Goal: Information Seeking & Learning: Learn about a topic

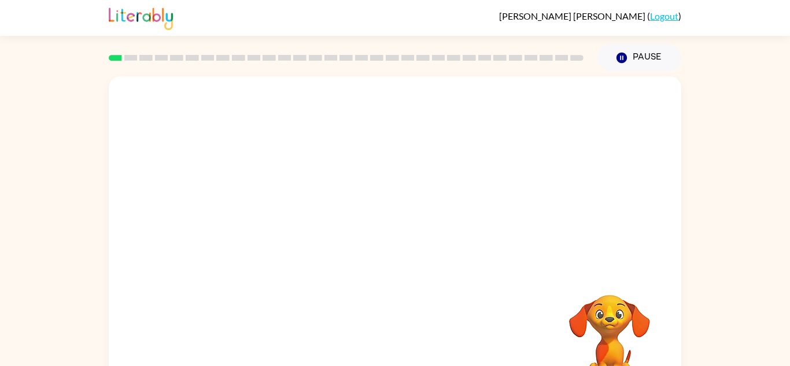
click at [355, 135] on div at bounding box center [395, 173] width 572 height 194
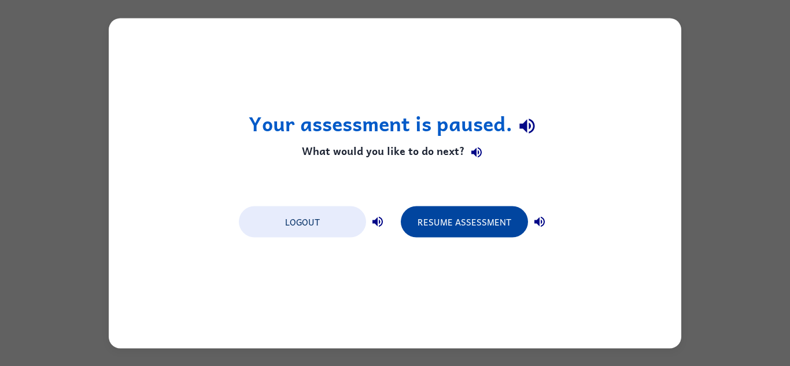
click at [456, 218] on button "Resume Assessment" at bounding box center [464, 221] width 127 height 31
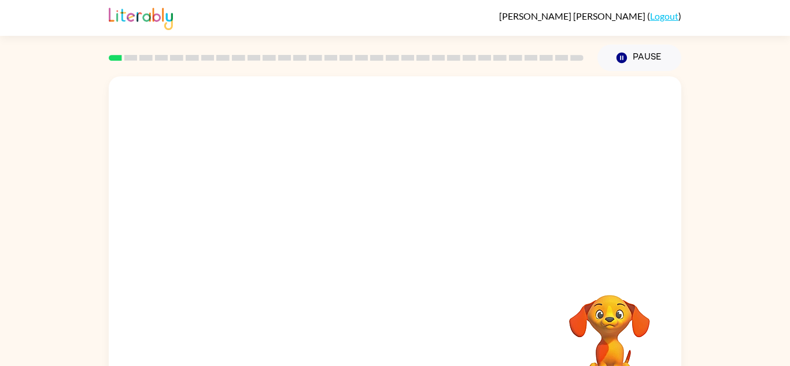
click at [308, 179] on video "Your browser must support playing .mp4 files to use Literably. Please try using…" at bounding box center [395, 173] width 572 height 194
click at [382, 241] on button "button" at bounding box center [395, 247] width 74 height 42
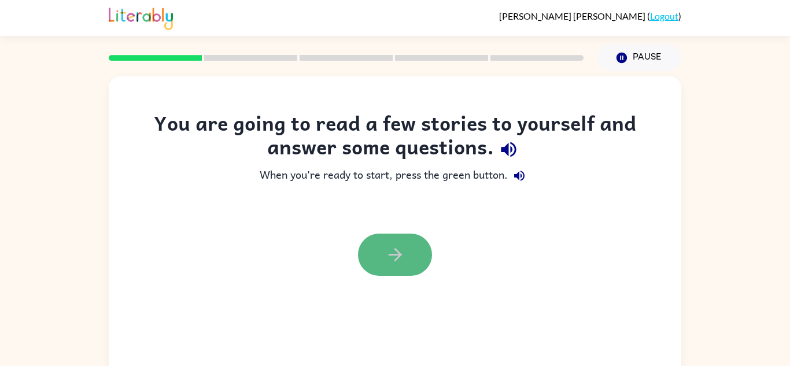
click at [409, 253] on button "button" at bounding box center [395, 255] width 74 height 42
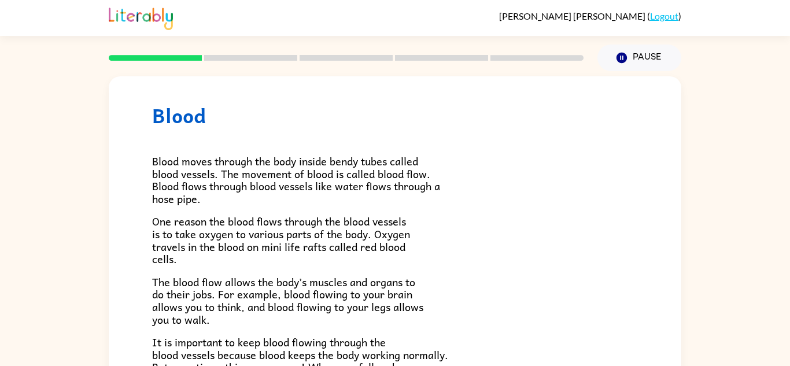
scroll to position [18, 0]
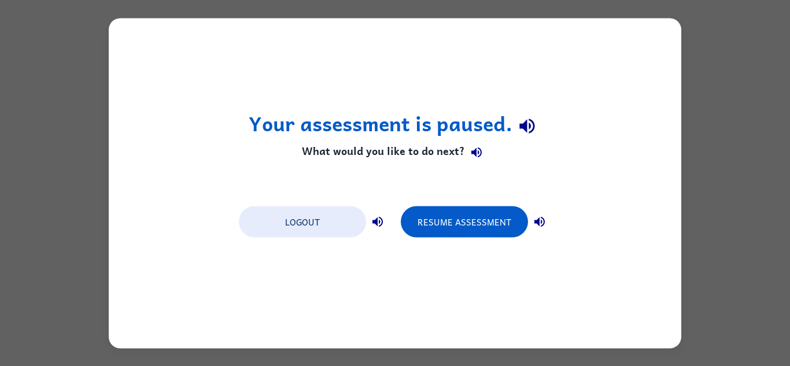
click at [537, 216] on icon "button" at bounding box center [539, 221] width 14 height 14
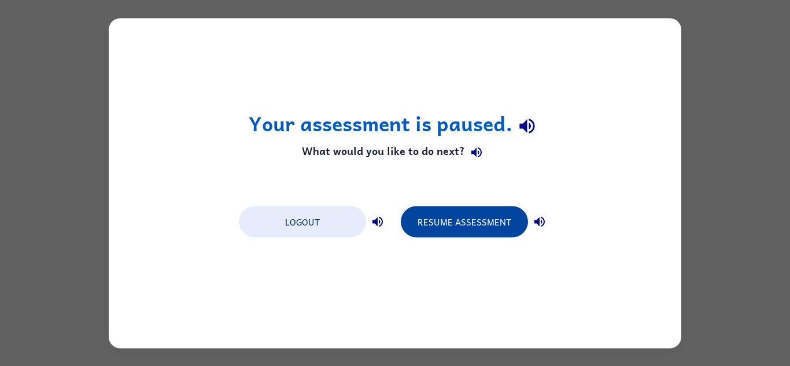
click at [499, 220] on button "Resume Assessment" at bounding box center [464, 221] width 127 height 31
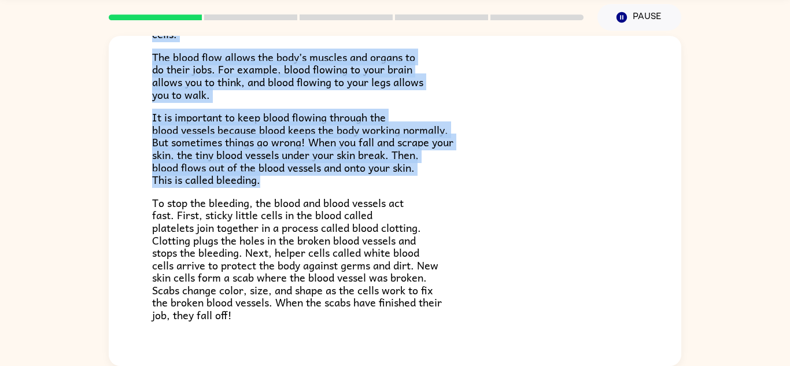
scroll to position [269, 0]
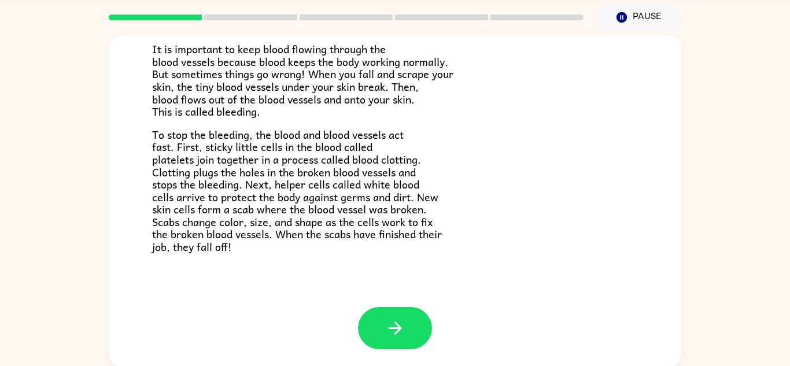
drag, startPoint x: 30, startPoint y: 92, endPoint x: 28, endPoint y: 172, distance: 80.4
click at [28, 172] on div "Blood Blood moves through the body inside bendy tubes called blood vessels. The…" at bounding box center [395, 198] width 790 height 335
drag, startPoint x: 197, startPoint y: 209, endPoint x: 213, endPoint y: 297, distance: 89.5
click at [213, 297] on div "Blood Blood moves through the body inside bendy tubes called blood vessels. The…" at bounding box center [395, 36] width 572 height 539
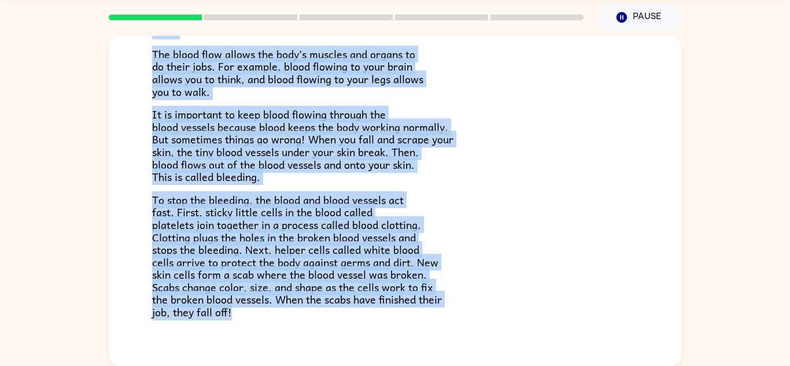
drag, startPoint x: 3, startPoint y: 24, endPoint x: 293, endPoint y: 318, distance: 412.9
click at [293, 318] on div "Danny Braham ( Logout ) Pause Pause Blood Blood moves through the body inside b…" at bounding box center [395, 163] width 790 height 406
click at [292, 317] on p "To stop the bleeding, the blood and blood vessels act fast. First, sticky littl…" at bounding box center [395, 256] width 486 height 125
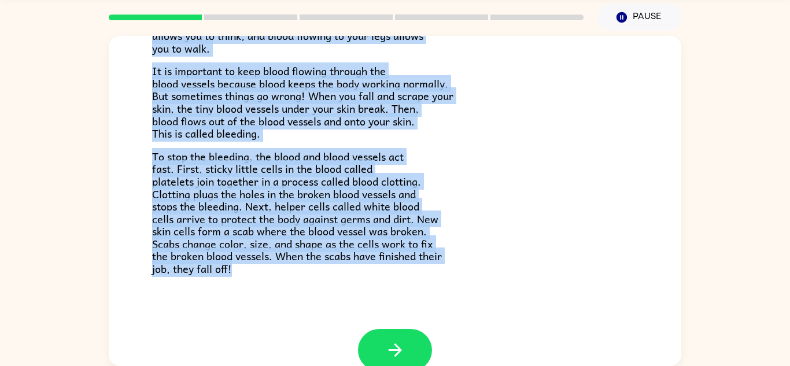
scroll to position [269, 0]
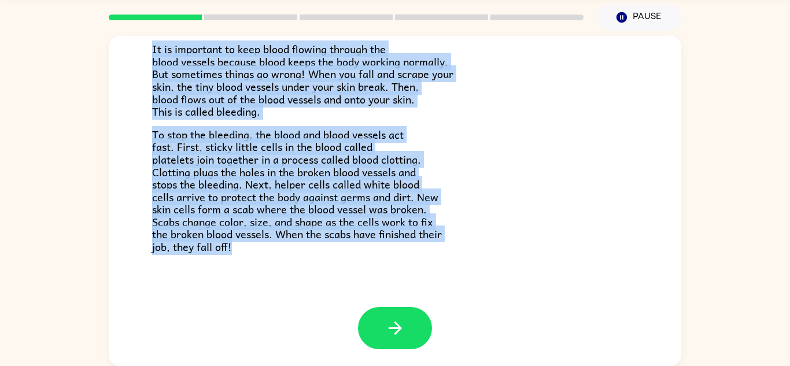
drag, startPoint x: 137, startPoint y: 65, endPoint x: 323, endPoint y: 393, distance: 377.0
click at [323, 365] on html "Danny Braham ( Logout ) Pause Pause Blood Blood moves through the body inside b…" at bounding box center [395, 163] width 790 height 406
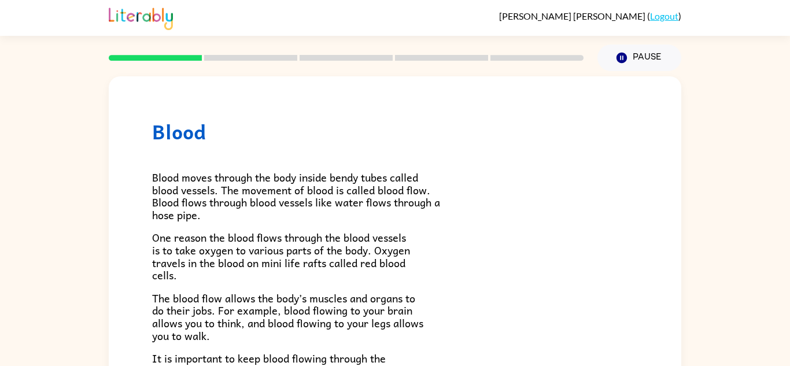
scroll to position [269, 0]
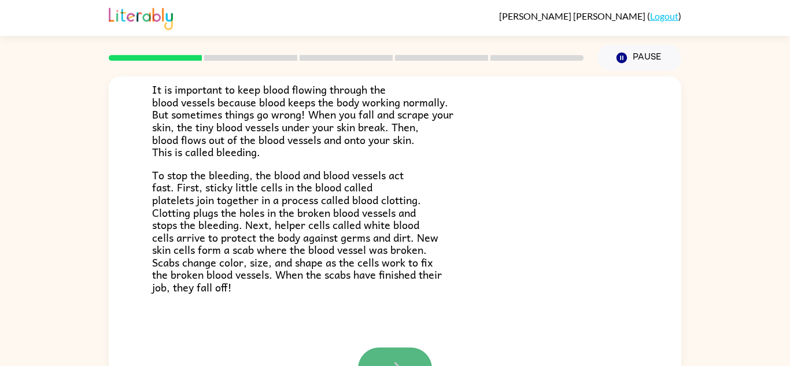
click at [366, 358] on button "button" at bounding box center [395, 368] width 74 height 42
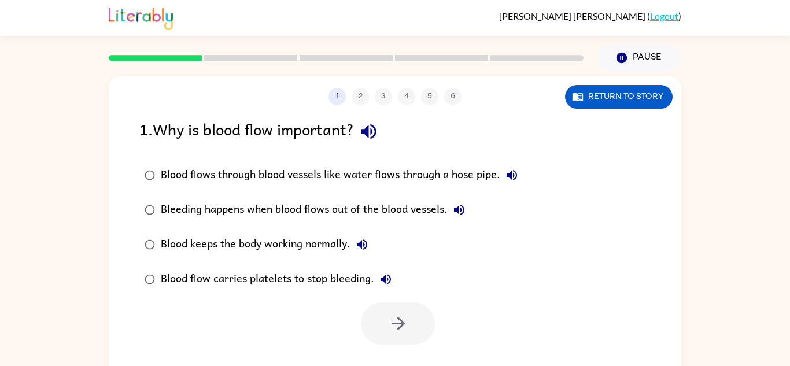
click at [366, 358] on div "1 2 3 4 5 6 Return to story 1 . Why is blood flow important? Blood flows throug…" at bounding box center [395, 241] width 572 height 330
click at [183, 238] on div "Blood keeps the body working normally." at bounding box center [267, 244] width 213 height 23
click at [400, 319] on icon "button" at bounding box center [397, 323] width 13 height 13
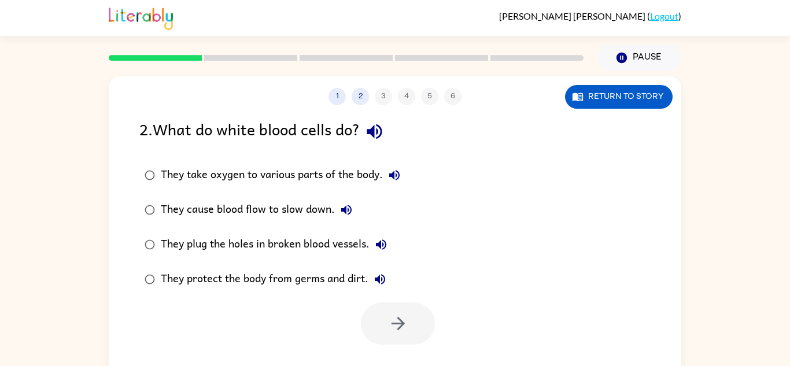
click at [164, 167] on div "They take oxygen to various parts of the body." at bounding box center [283, 175] width 245 height 23
click at [418, 318] on button "button" at bounding box center [398, 323] width 74 height 42
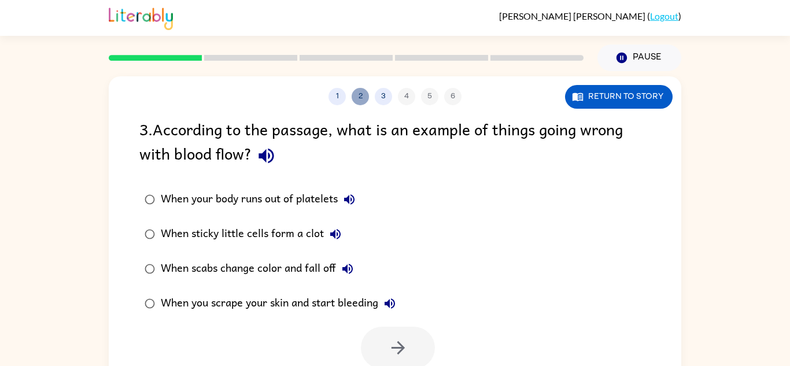
click at [363, 97] on button "2" at bounding box center [360, 96] width 17 height 17
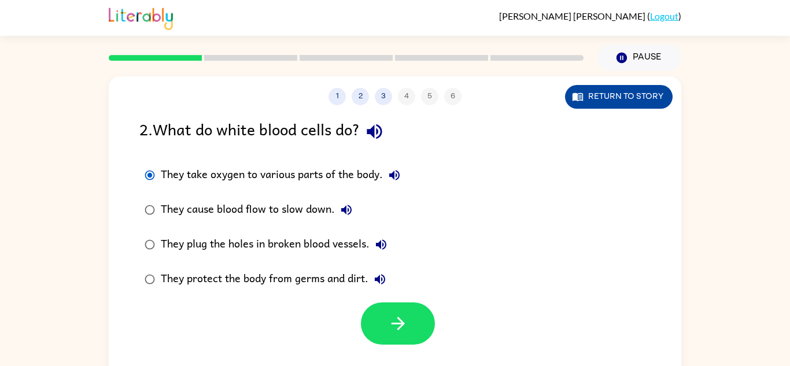
click at [574, 100] on icon "button" at bounding box center [577, 97] width 10 height 8
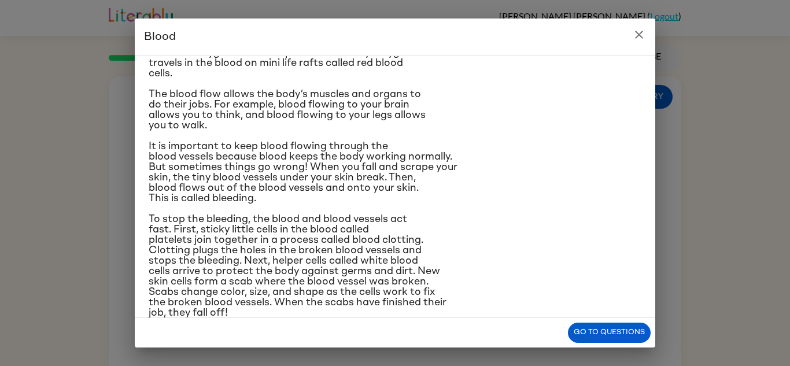
scroll to position [106, 0]
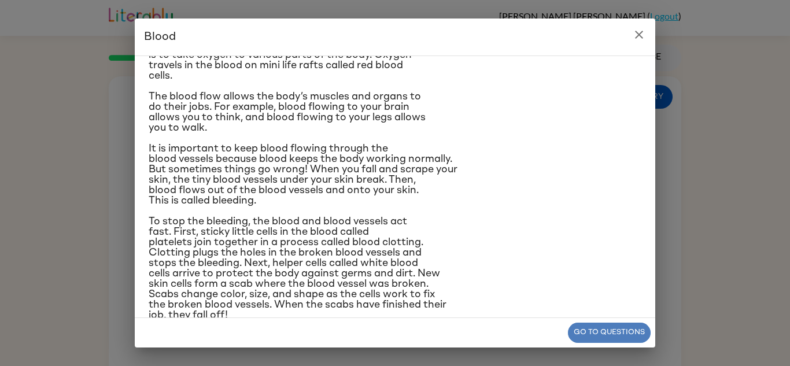
click at [594, 330] on button "Go to questions" at bounding box center [609, 333] width 83 height 20
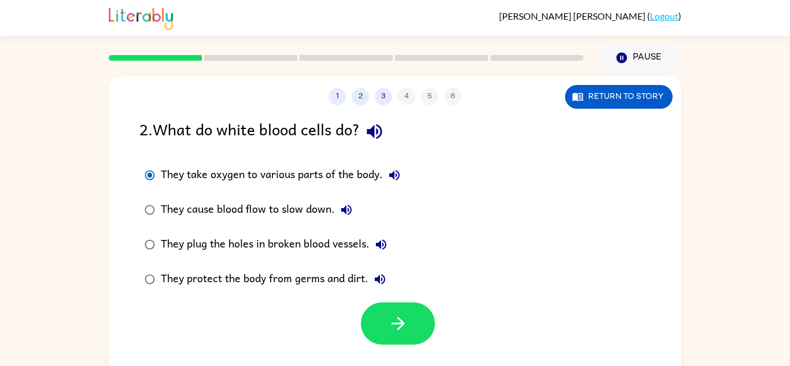
click at [217, 272] on div "They protect the body from germs and dirt." at bounding box center [276, 279] width 231 height 23
click at [408, 311] on button "button" at bounding box center [398, 323] width 74 height 42
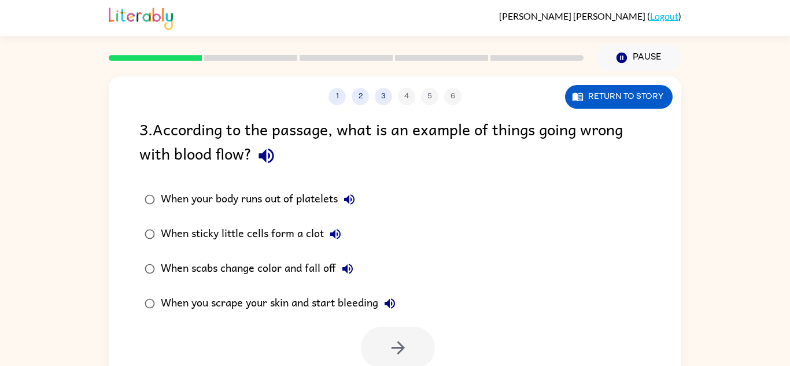
scroll to position [1, 0]
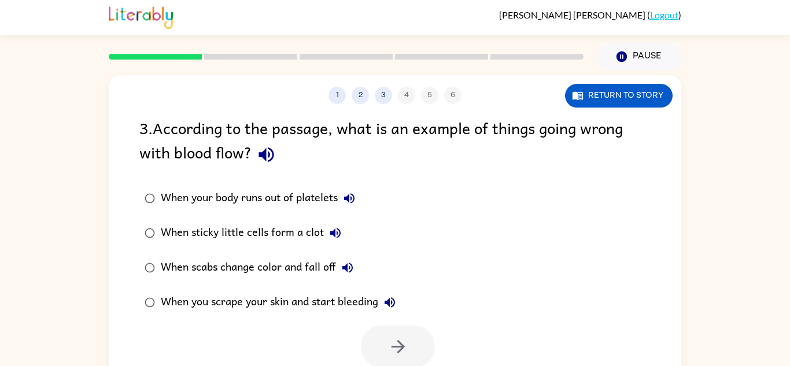
click at [256, 301] on div "When you scrape your skin and start bleeding" at bounding box center [281, 302] width 241 height 23
click at [391, 339] on icon "button" at bounding box center [398, 346] width 20 height 20
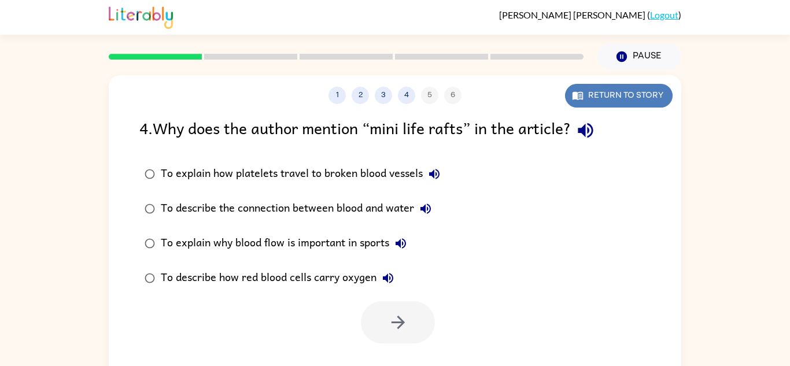
click at [620, 101] on button "Return to story" at bounding box center [619, 96] width 108 height 24
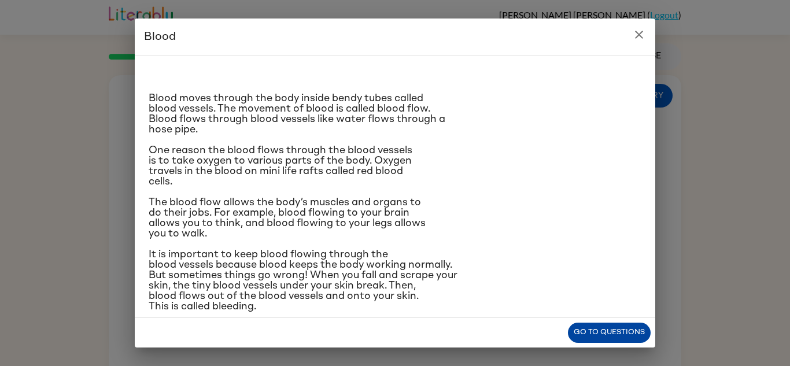
click at [579, 337] on button "Go to questions" at bounding box center [609, 333] width 83 height 20
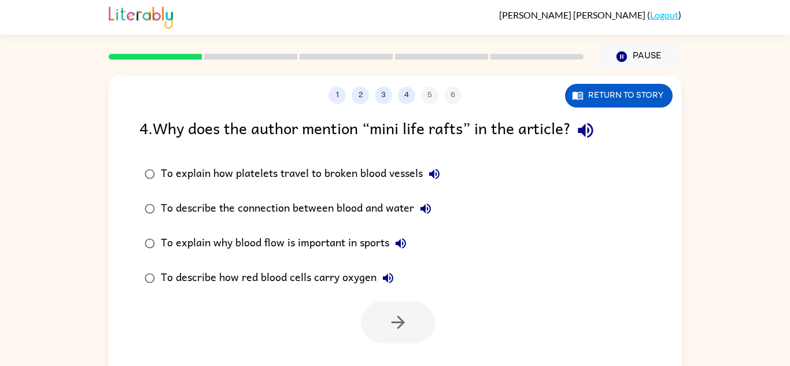
click at [264, 246] on div "To explain why blood flow is important in sports" at bounding box center [286, 243] width 251 height 23
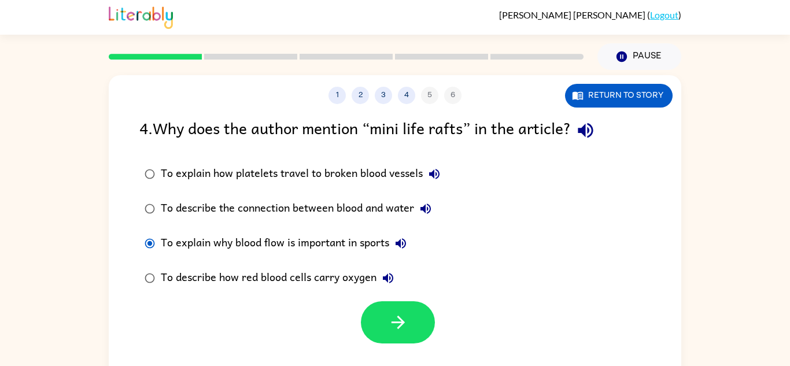
click at [267, 292] on label "To describe how red blood cells carry oxygen" at bounding box center [292, 278] width 319 height 35
click at [378, 330] on button "button" at bounding box center [398, 322] width 74 height 42
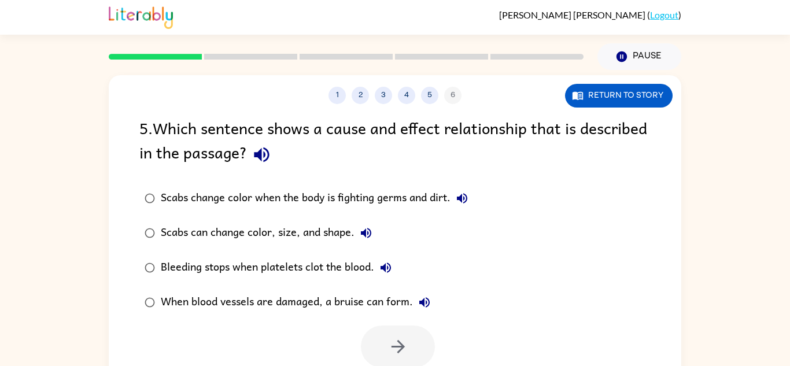
click at [226, 262] on div "Bleeding stops when platelets clot the blood." at bounding box center [279, 267] width 236 height 23
click at [375, 337] on button "button" at bounding box center [398, 346] width 74 height 42
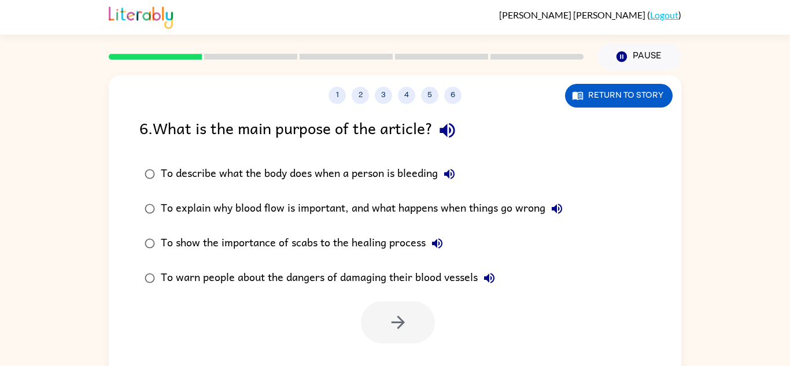
click at [324, 294] on label "To warn people about the dangers of damaging their blood vessels" at bounding box center [353, 278] width 441 height 35
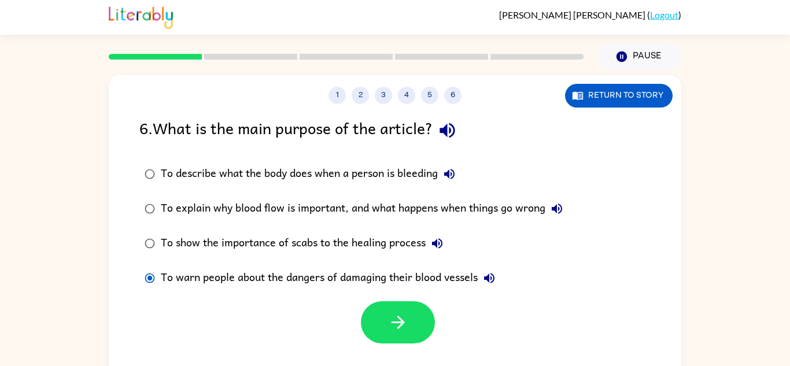
click at [314, 207] on div "To explain why blood flow is important, and what happens when things go wrong" at bounding box center [365, 208] width 408 height 23
click at [320, 244] on div "To show the importance of scabs to the healing process" at bounding box center [305, 243] width 288 height 23
click at [332, 205] on div "To explain why blood flow is important, and what happens when things go wrong" at bounding box center [365, 208] width 408 height 23
click at [398, 343] on button "button" at bounding box center [398, 322] width 74 height 42
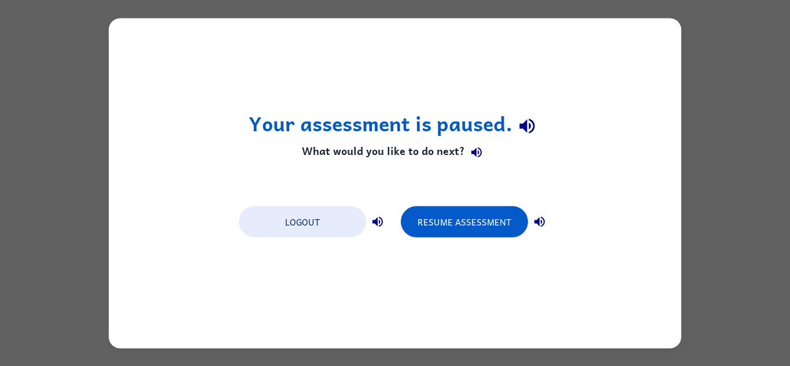
scroll to position [0, 0]
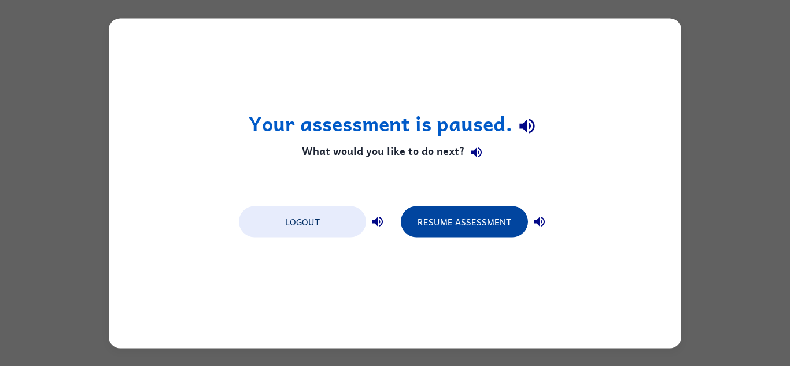
click at [485, 233] on button "Resume Assessment" at bounding box center [464, 221] width 127 height 31
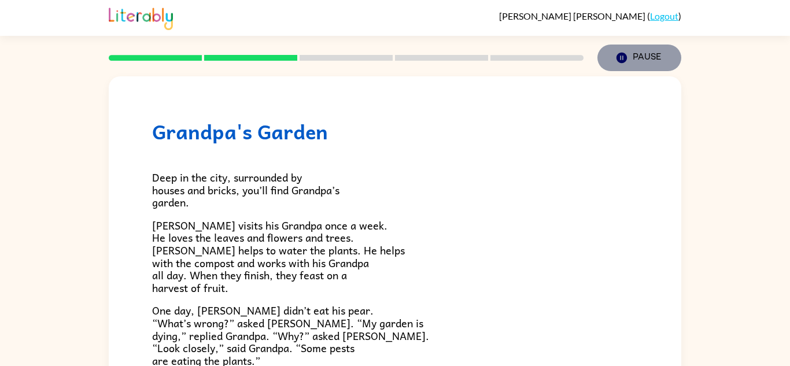
click at [637, 58] on button "Pause Pause" at bounding box center [639, 58] width 84 height 27
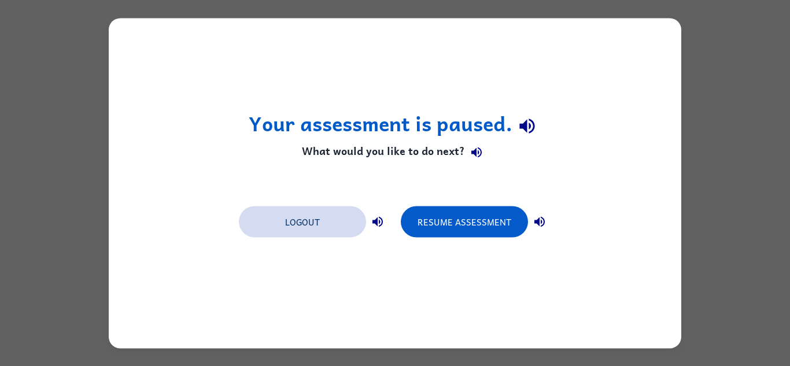
click at [297, 220] on button "Logout" at bounding box center [302, 221] width 127 height 31
